Goal: Information Seeking & Learning: Learn about a topic

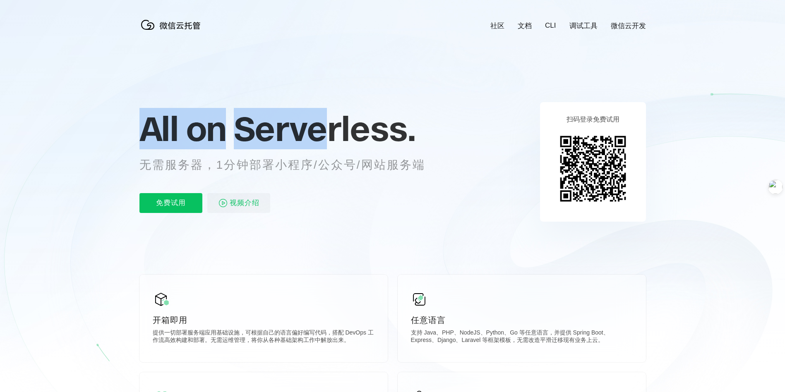
scroll to position [0, 1472]
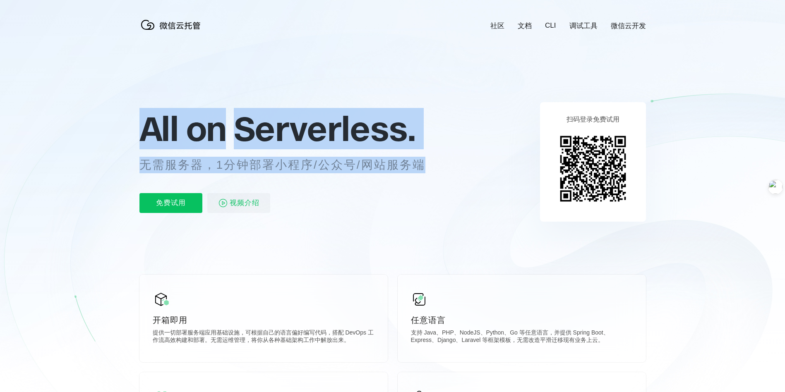
click at [431, 168] on div "All on Serverless. 无需服务器，1分钟部署小程序/公众号/网站服务端 免费试用 视频介绍" at bounding box center [293, 162] width 306 height 120
click at [431, 168] on p "无需服务器，1分钟部署小程序/公众号/网站服务端" at bounding box center [290, 165] width 301 height 17
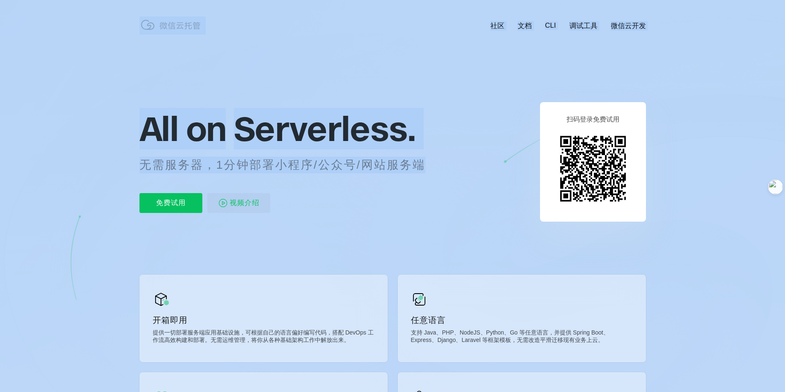
drag, startPoint x: 424, startPoint y: 166, endPoint x: 126, endPoint y: 120, distance: 300.8
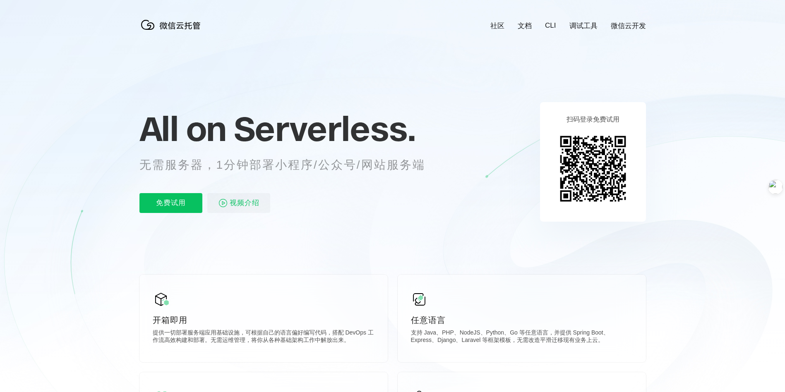
click at [126, 120] on icon at bounding box center [392, 223] width 795 height 447
click at [400, 204] on div "免费试用 视频介绍" at bounding box center [293, 203] width 306 height 20
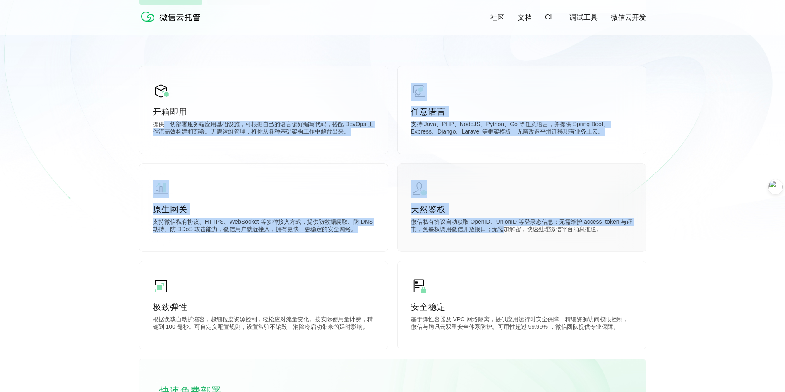
drag, startPoint x: 166, startPoint y: 123, endPoint x: 506, endPoint y: 236, distance: 358.8
click at [506, 236] on div "开箱即用 提供一切部署服务端应用基础设施，可根据自己的语言偏好编写代码，搭配 DevOps 工作流高效构建和部署。无需运维管理，将你从各种基础架构工作中解放出…" at bounding box center [393, 262] width 507 height 392
drag, startPoint x: 506, startPoint y: 236, endPoint x: 503, endPoint y: 231, distance: 6.0
click at [503, 231] on p "微信私有协议自动获取 OpenID、UnionID 等登录态信息；无需维护 access_token 与证书，免鉴权调用微信开放接口；无需加解密，快速处理微信…" at bounding box center [522, 227] width 222 height 17
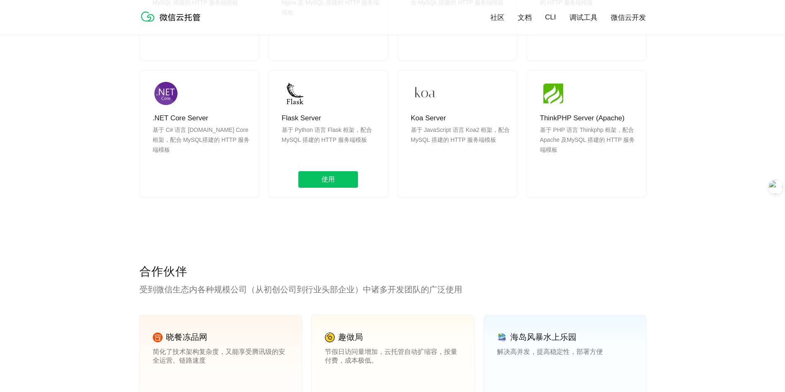
scroll to position [994, 0]
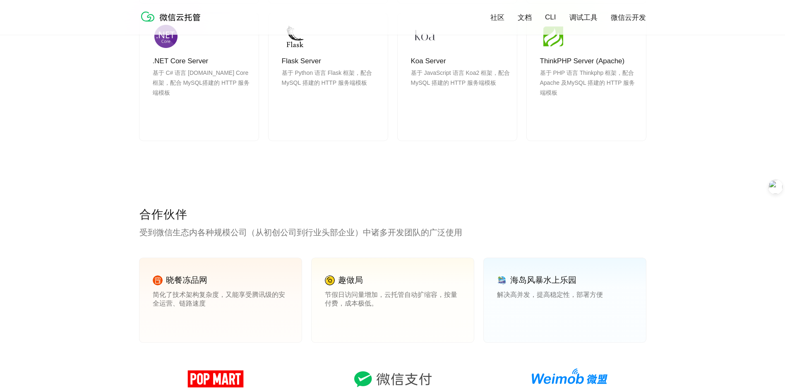
click at [55, 210] on div "合作伙伴 受到微信生态内各种规模公司（从初创公司到行业头部企业）中诸多开发团队的广泛使用 晓餐冻品网 简化了技术架构复杂度，又能享受腾讯级的安全运营、链路速度…" at bounding box center [392, 372] width 785 height 331
